Goal: Information Seeking & Learning: Learn about a topic

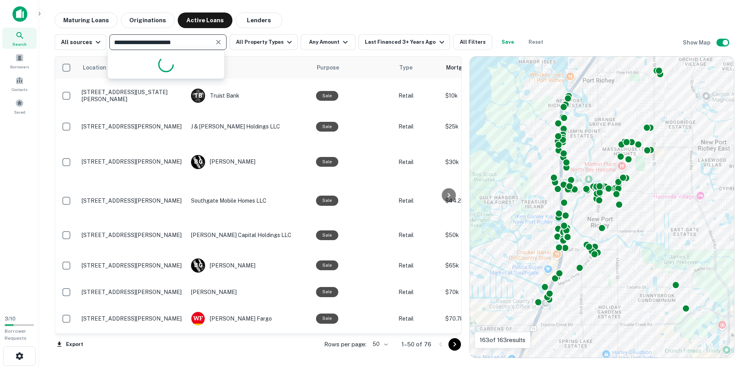
click at [215, 40] on icon "Clear" at bounding box center [219, 42] width 8 height 8
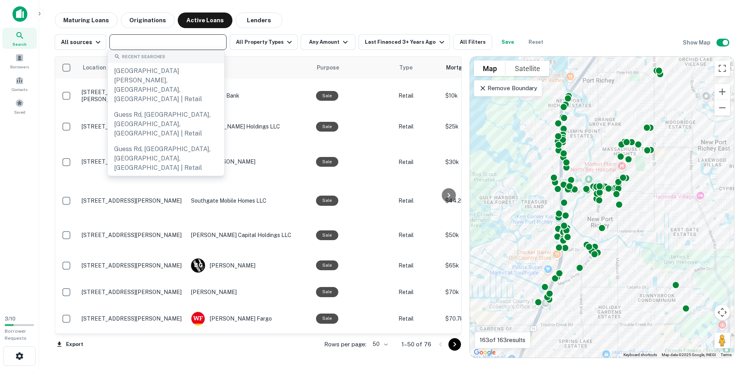
click at [191, 38] on input "text" at bounding box center [167, 42] width 111 height 11
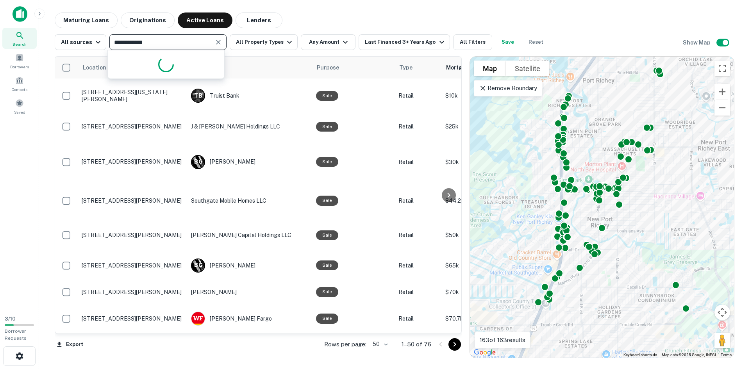
type input "**********"
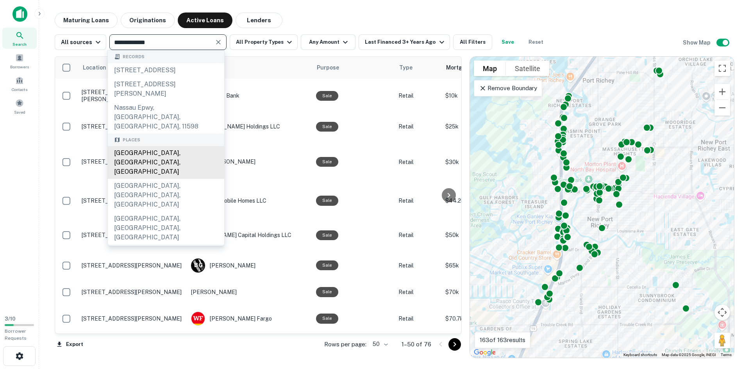
click at [147, 151] on div "[GEOGRAPHIC_DATA], [GEOGRAPHIC_DATA], [GEOGRAPHIC_DATA]" at bounding box center [166, 162] width 116 height 33
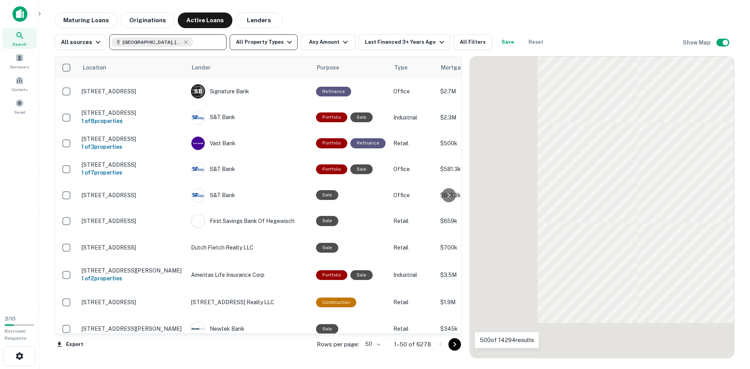
click at [287, 43] on icon "button" at bounding box center [289, 42] width 5 height 3
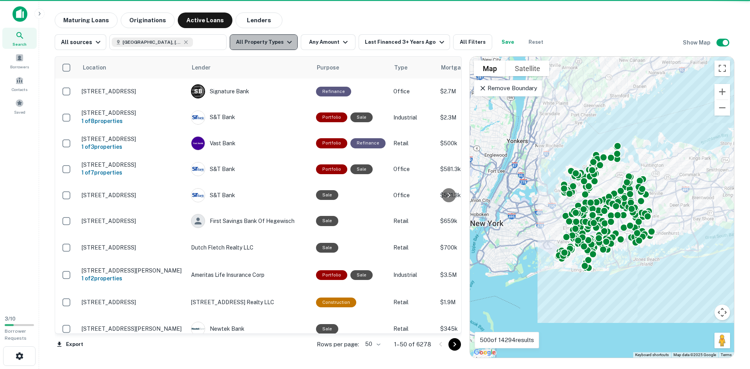
click at [285, 41] on icon "button" at bounding box center [289, 42] width 9 height 9
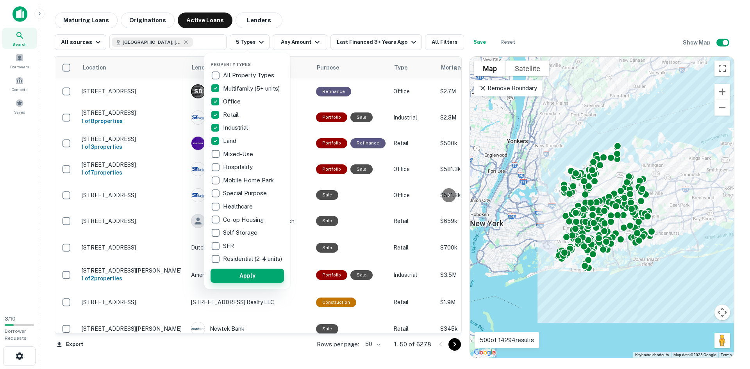
click at [258, 277] on button "Apply" at bounding box center [247, 276] width 73 height 14
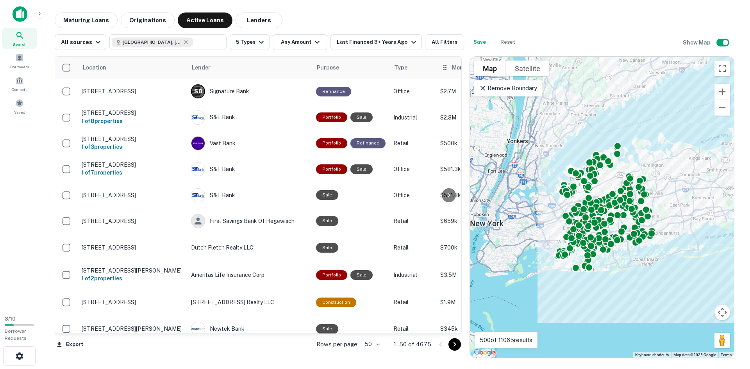
click at [441, 66] on icon at bounding box center [445, 67] width 8 height 9
click at [445, 70] on div at bounding box center [449, 195] width 16 height 277
click at [444, 67] on div at bounding box center [449, 195] width 16 height 277
click at [373, 47] on div "Last Financed 3+ Years Ago" at bounding box center [377, 42] width 81 height 9
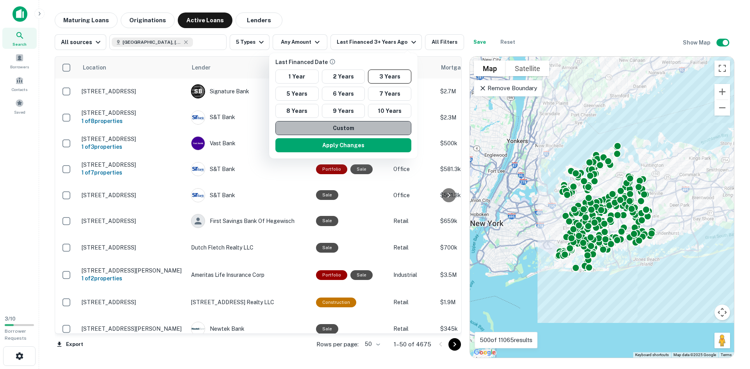
click at [345, 121] on button "Custom" at bounding box center [344, 128] width 136 height 14
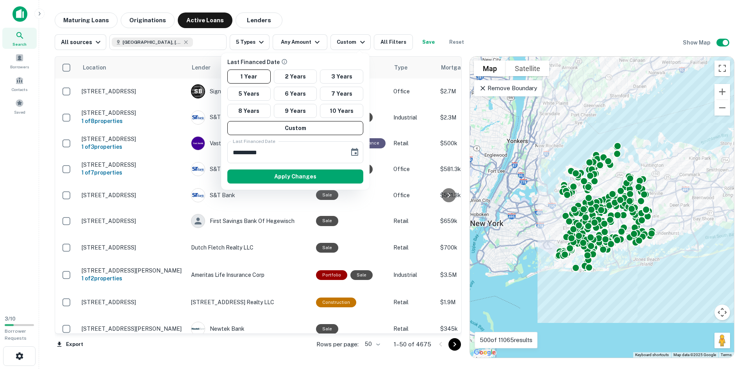
click at [343, 42] on div at bounding box center [375, 184] width 750 height 369
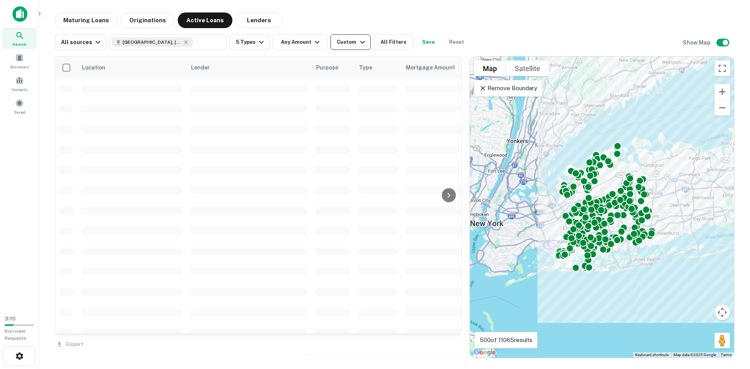
click at [345, 36] on button "Custom" at bounding box center [351, 42] width 40 height 16
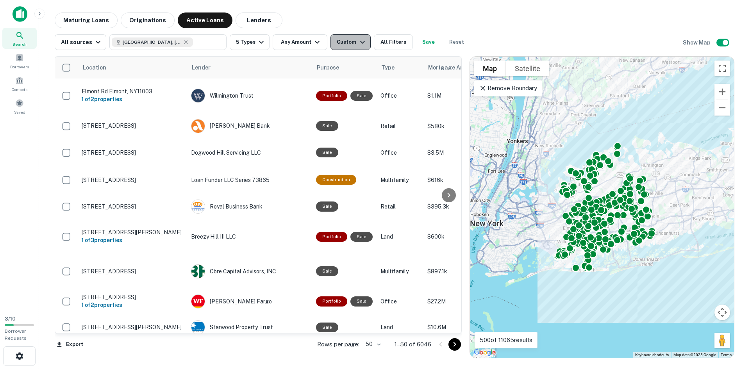
click at [359, 41] on icon "button" at bounding box center [362, 42] width 9 height 9
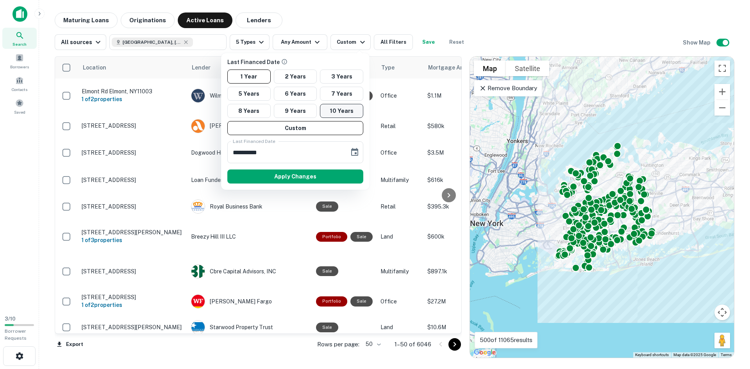
click at [342, 113] on button "10 Years" at bounding box center [341, 111] width 43 height 14
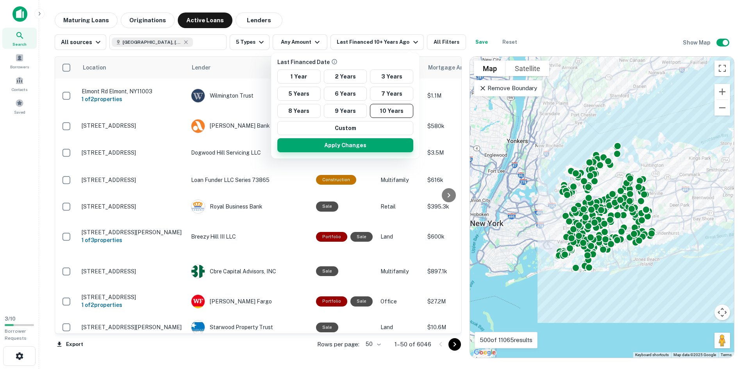
click at [343, 145] on button "Apply Changes" at bounding box center [345, 145] width 136 height 14
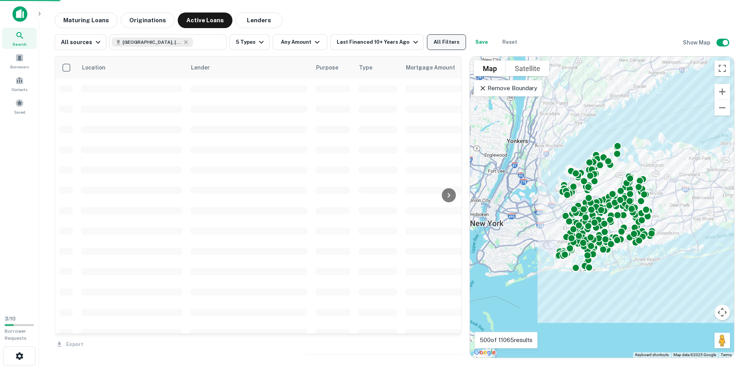
click at [419, 41] on div "All sources [GEOGRAPHIC_DATA], [GEOGRAPHIC_DATA], [GEOGRAPHIC_DATA] ​ 5 Types A…" at bounding box center [289, 42] width 468 height 16
click at [430, 43] on button "All Filters" at bounding box center [446, 42] width 39 height 16
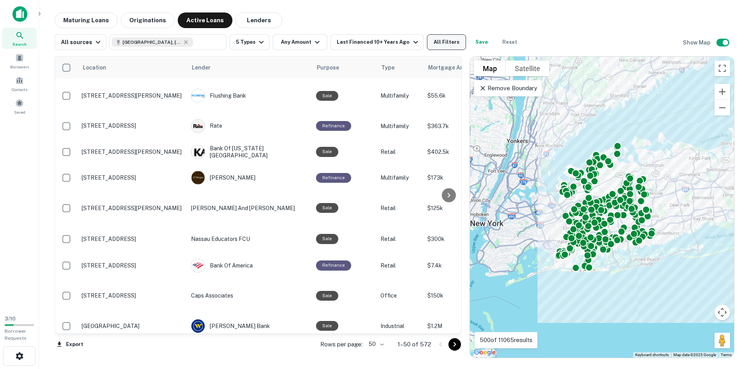
click at [438, 42] on button "All Filters" at bounding box center [446, 42] width 39 height 16
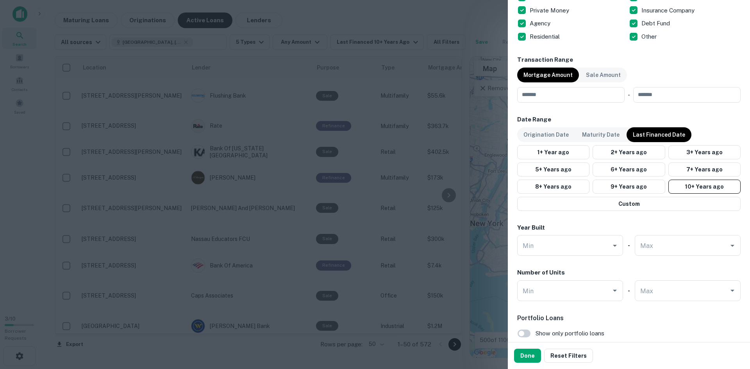
scroll to position [352, 0]
click at [593, 140] on div "Maturity Date" at bounding box center [601, 134] width 50 height 15
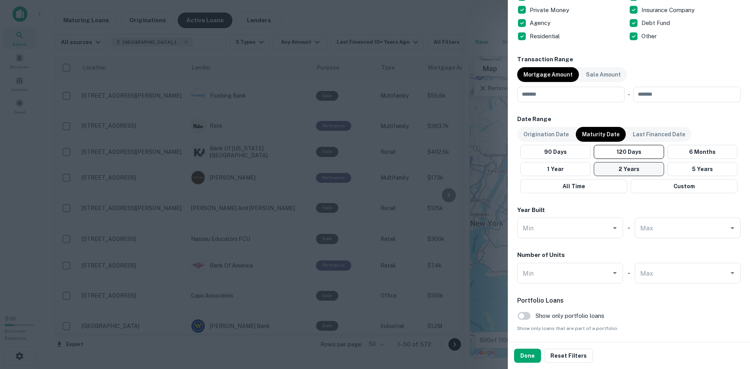
click at [633, 172] on button "2 Years" at bounding box center [629, 169] width 70 height 14
click at [526, 354] on button "Done" at bounding box center [527, 356] width 27 height 14
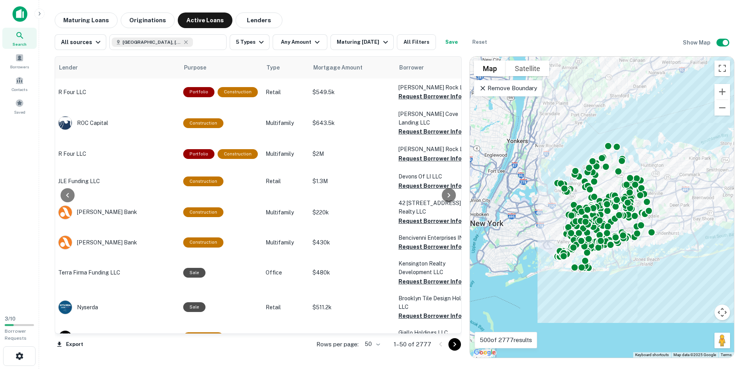
scroll to position [0, 167]
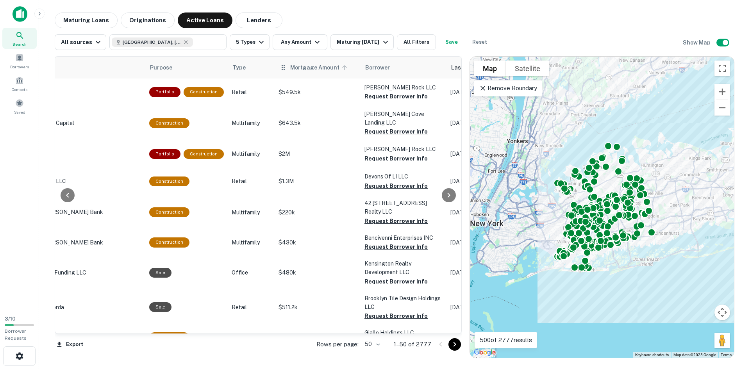
click at [291, 69] on span "Mortgage Amount" at bounding box center [319, 67] width 59 height 9
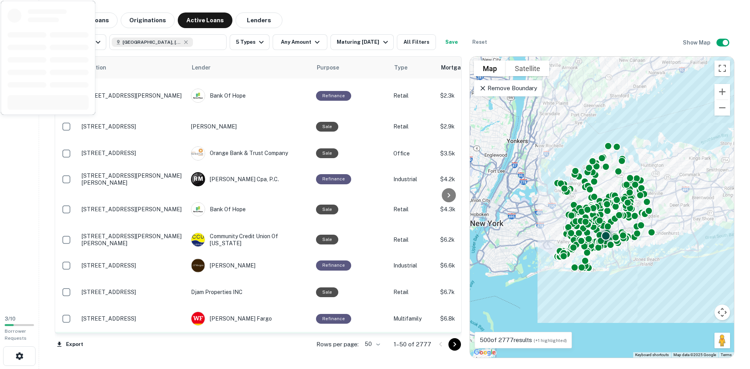
click at [152, 332] on td "[STREET_ADDRESS]" at bounding box center [132, 345] width 109 height 26
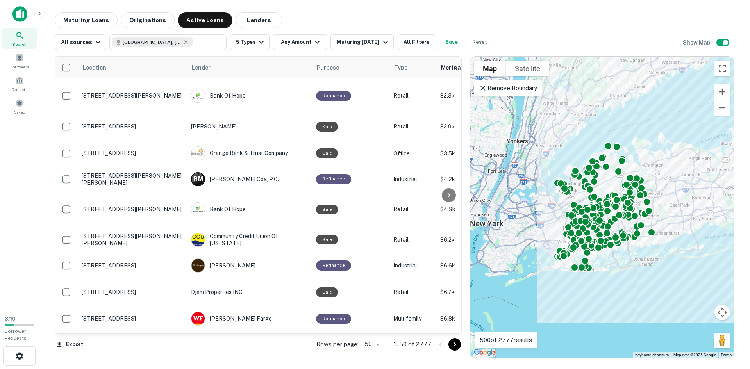
click at [445, 66] on div at bounding box center [449, 195] width 16 height 277
click at [444, 67] on div at bounding box center [449, 195] width 16 height 277
click at [450, 66] on div at bounding box center [449, 195] width 16 height 277
click at [437, 65] on th "Mortgage Amount sorted ascending" at bounding box center [480, 68] width 86 height 22
click at [442, 68] on div at bounding box center [449, 195] width 16 height 277
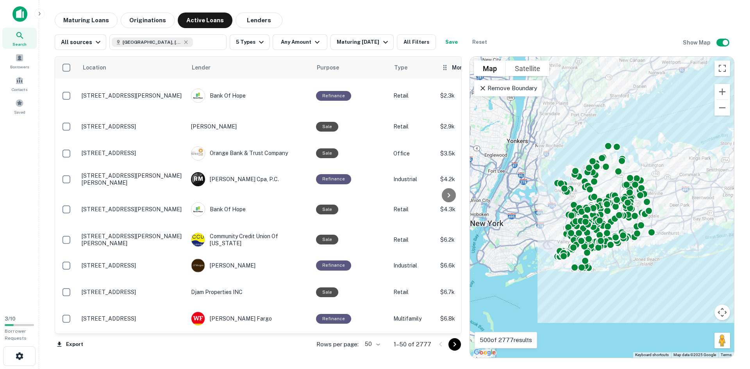
click at [441, 65] on icon at bounding box center [445, 67] width 8 height 9
click at [451, 66] on div at bounding box center [449, 195] width 16 height 277
click at [437, 64] on th "Mortgage Amount sorted ascending" at bounding box center [480, 68] width 86 height 22
drag, startPoint x: 435, startPoint y: 64, endPoint x: 430, endPoint y: 63, distance: 5.3
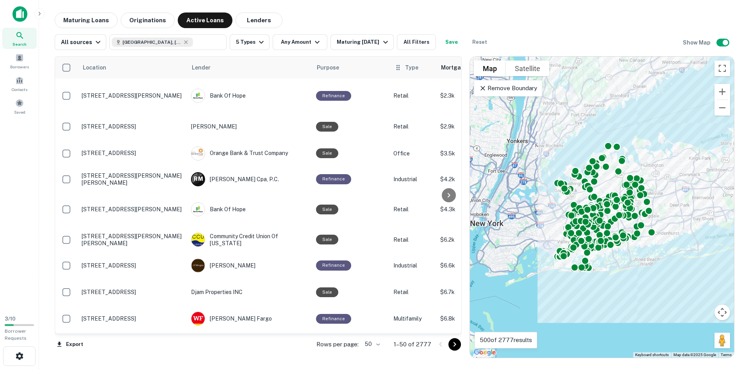
click at [430, 63] on th "Type" at bounding box center [413, 68] width 47 height 22
click at [444, 70] on div at bounding box center [449, 195] width 16 height 277
click at [441, 66] on div at bounding box center [449, 195] width 16 height 277
click at [452, 66] on div at bounding box center [449, 195] width 16 height 277
click at [437, 64] on th "Mortgage Amount sorted ascending" at bounding box center [480, 68] width 86 height 22
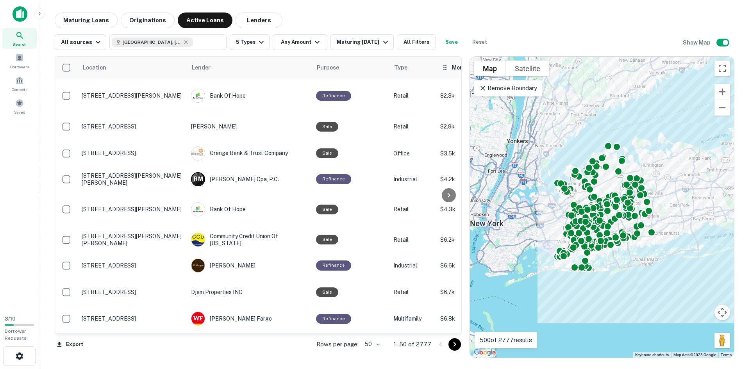
click at [437, 64] on th "Mortgage Amount sorted ascending" at bounding box center [480, 68] width 86 height 22
click at [447, 192] on icon at bounding box center [448, 195] width 9 height 9
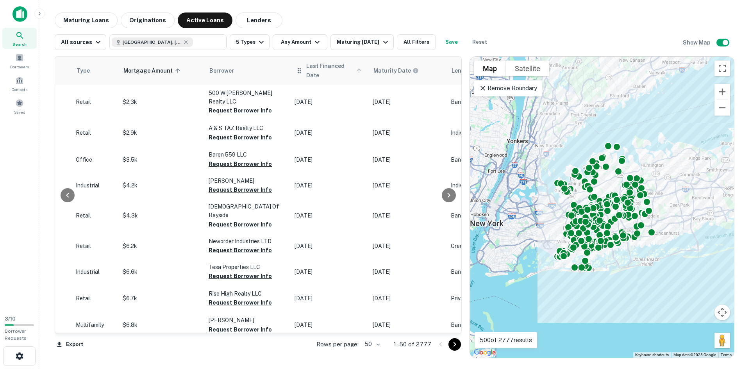
scroll to position [0, 328]
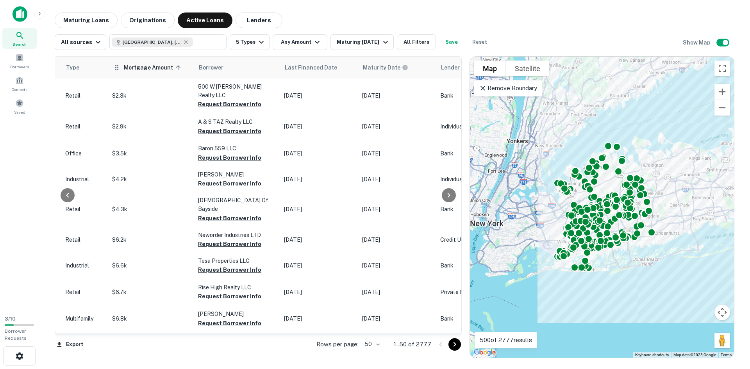
click at [175, 68] on icon at bounding box center [178, 67] width 7 height 7
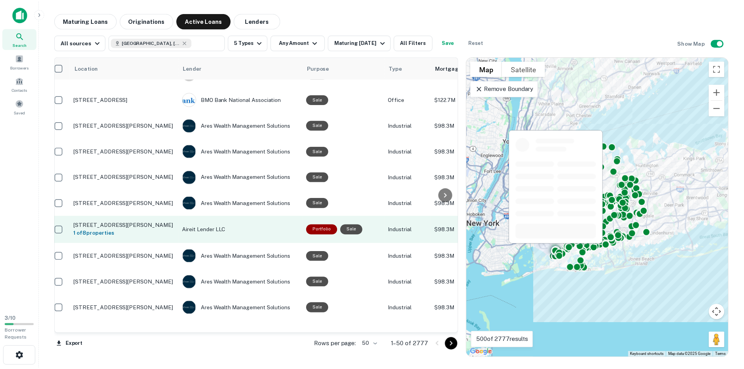
scroll to position [234, 7]
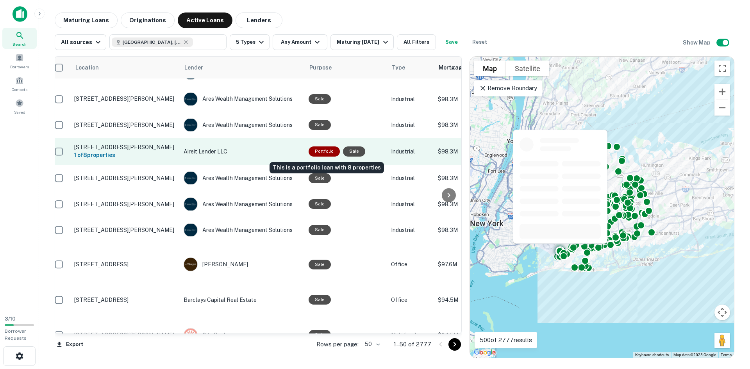
click at [311, 150] on div "Portfolio" at bounding box center [324, 152] width 31 height 10
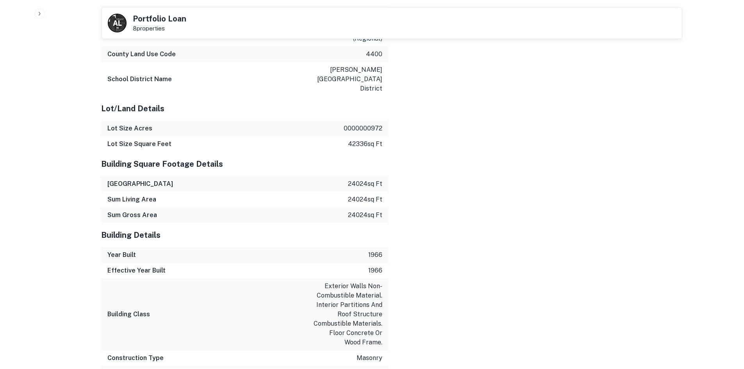
scroll to position [862, 0]
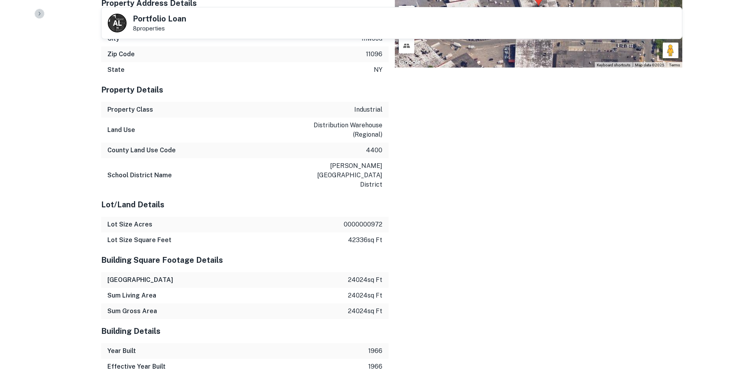
click at [43, 12] on button "button" at bounding box center [39, 14] width 10 height 10
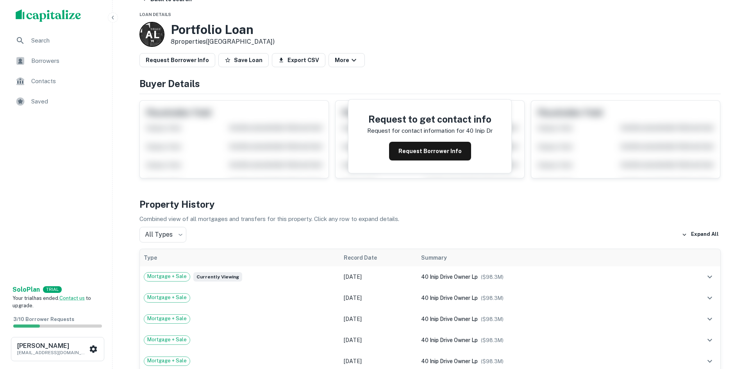
scroll to position [0, 0]
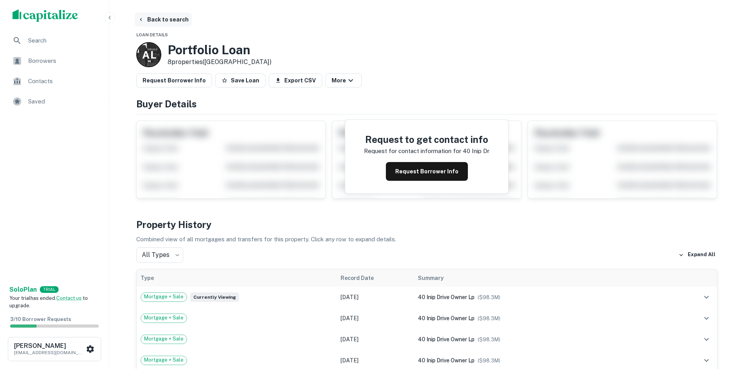
click at [161, 17] on button "Back to search" at bounding box center [163, 20] width 57 height 14
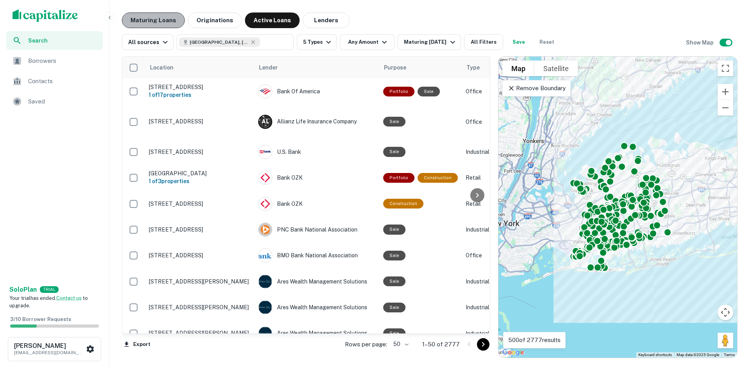
click at [159, 22] on button "Maturing Loans" at bounding box center [153, 21] width 63 height 16
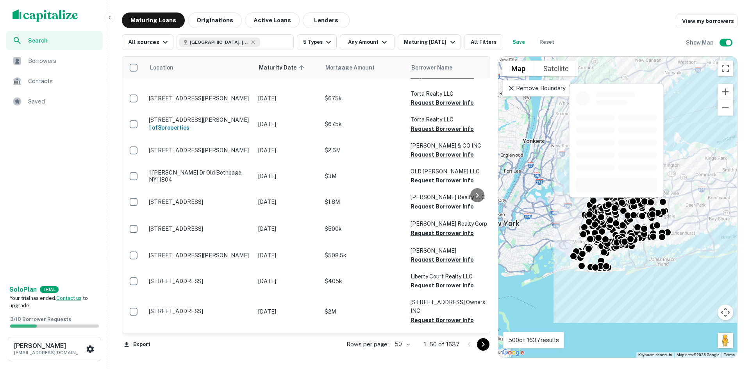
scroll to position [117, 0]
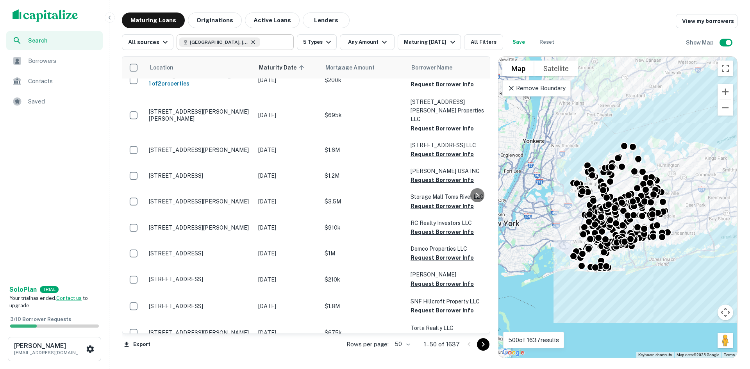
click at [250, 43] on icon at bounding box center [253, 42] width 6 height 6
type input "**********"
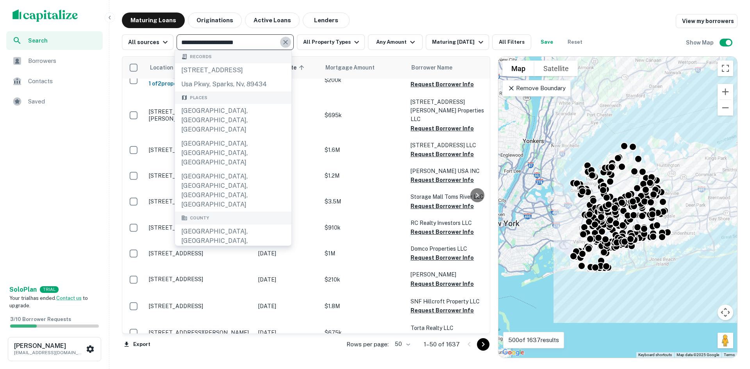
click at [282, 38] on icon "Clear" at bounding box center [286, 42] width 8 height 8
